Goal: Task Accomplishment & Management: Manage account settings

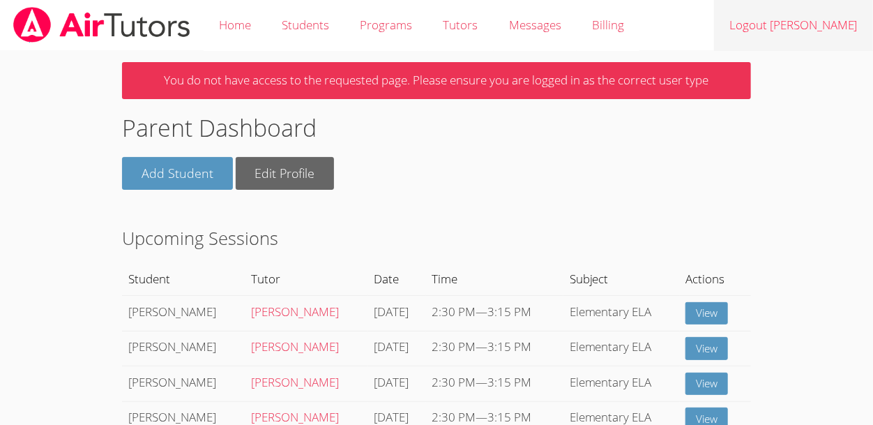
click at [819, 27] on link "Logout Anita" at bounding box center [793, 25] width 159 height 51
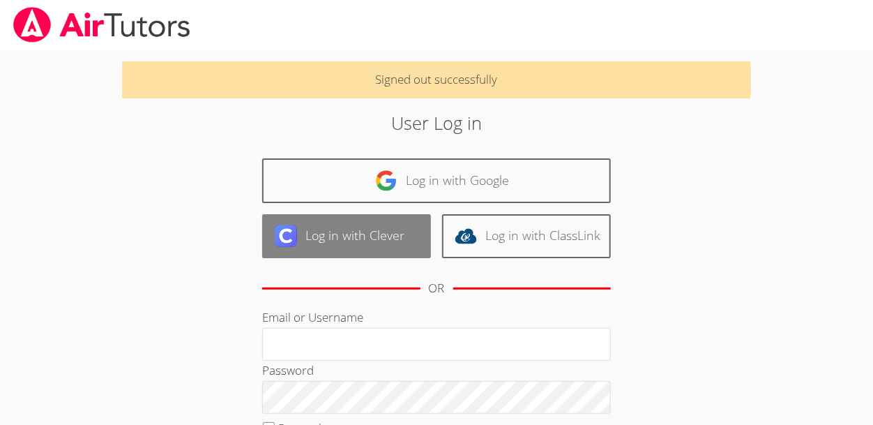
type input "[EMAIL_ADDRESS][DOMAIN_NAME]"
click at [405, 246] on link "Log in with Clever" at bounding box center [346, 236] width 169 height 44
